Goal: Task Accomplishment & Management: Use online tool/utility

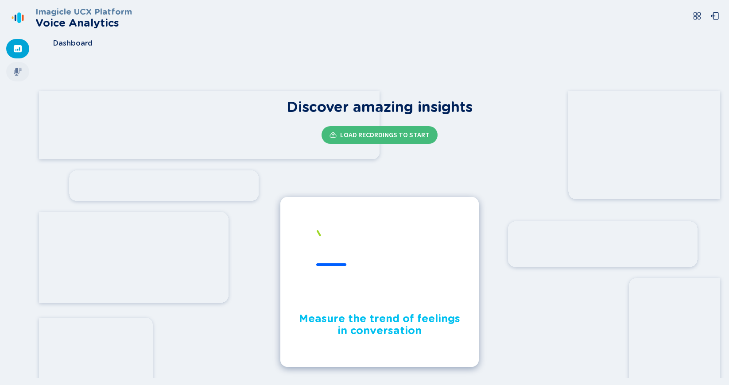
click at [19, 72] on icon at bounding box center [18, 72] width 8 height 8
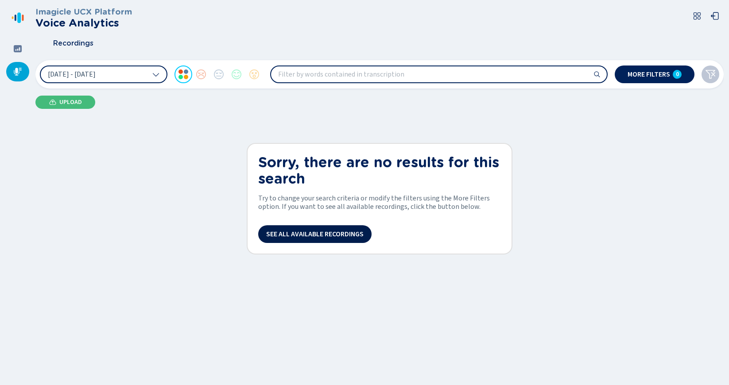
click at [298, 236] on span "See all available recordings" at bounding box center [314, 234] width 97 height 7
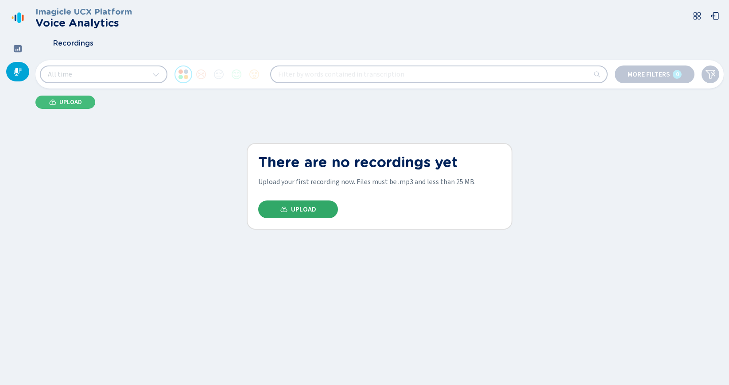
click at [305, 213] on span "Upload" at bounding box center [303, 209] width 25 height 7
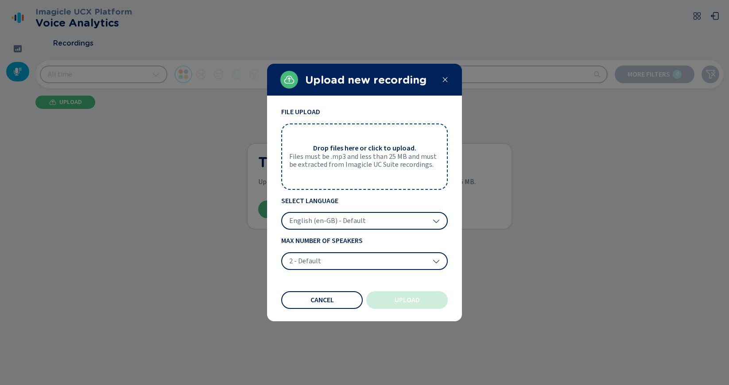
click at [446, 81] on icon at bounding box center [444, 79] width 7 height 7
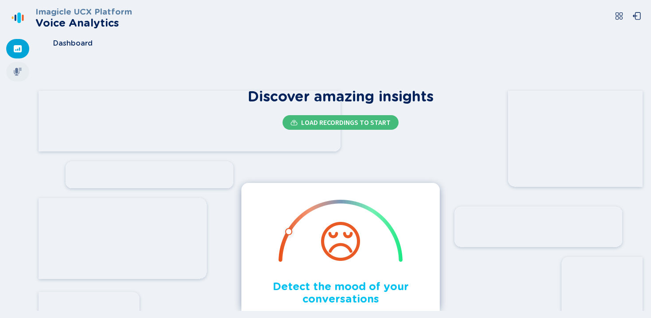
click at [21, 69] on icon at bounding box center [18, 72] width 8 height 8
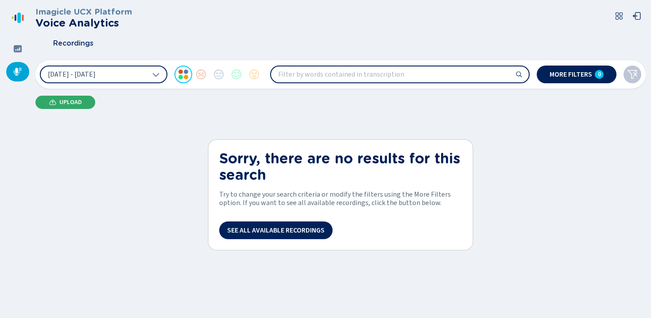
click at [73, 103] on span "Upload" at bounding box center [70, 102] width 23 height 7
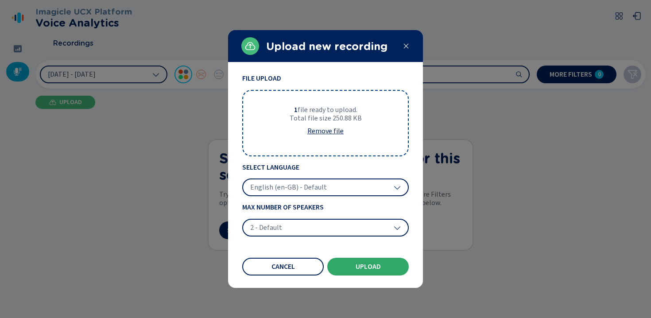
click at [358, 268] on span "Upload" at bounding box center [368, 266] width 25 height 7
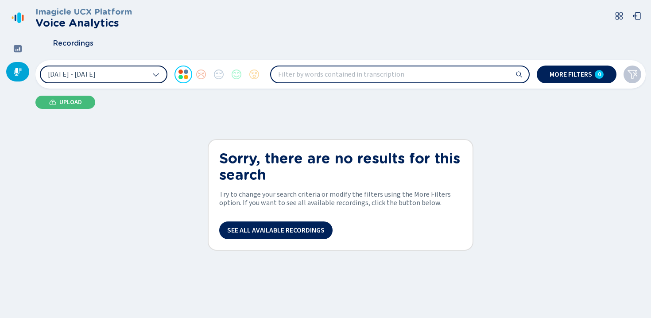
click at [154, 74] on icon at bounding box center [155, 74] width 7 height 7
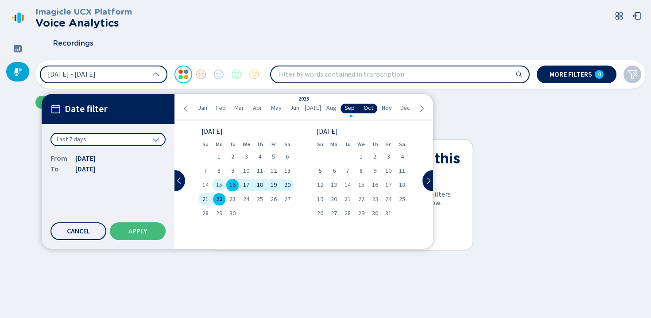
click at [219, 185] on span "15" at bounding box center [219, 185] width 6 height 6
click at [220, 200] on span "22" at bounding box center [219, 199] width 6 height 6
click at [138, 233] on span "Apply" at bounding box center [137, 231] width 19 height 7
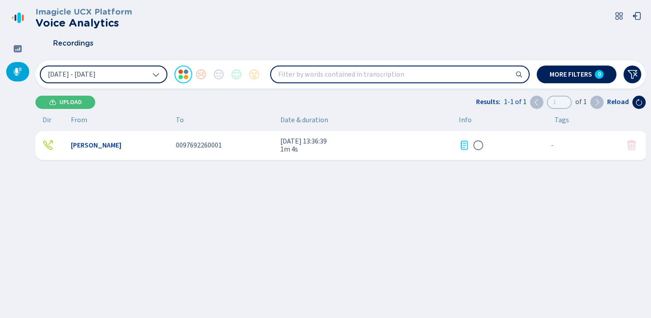
click at [287, 209] on div "Omar Radwan 0097692260001 15 Sept 2025 - 13:36:39 1m 4s - {{hiddenTagsCount}} m…" at bounding box center [342, 237] width 615 height 213
